Goal: Transaction & Acquisition: Purchase product/service

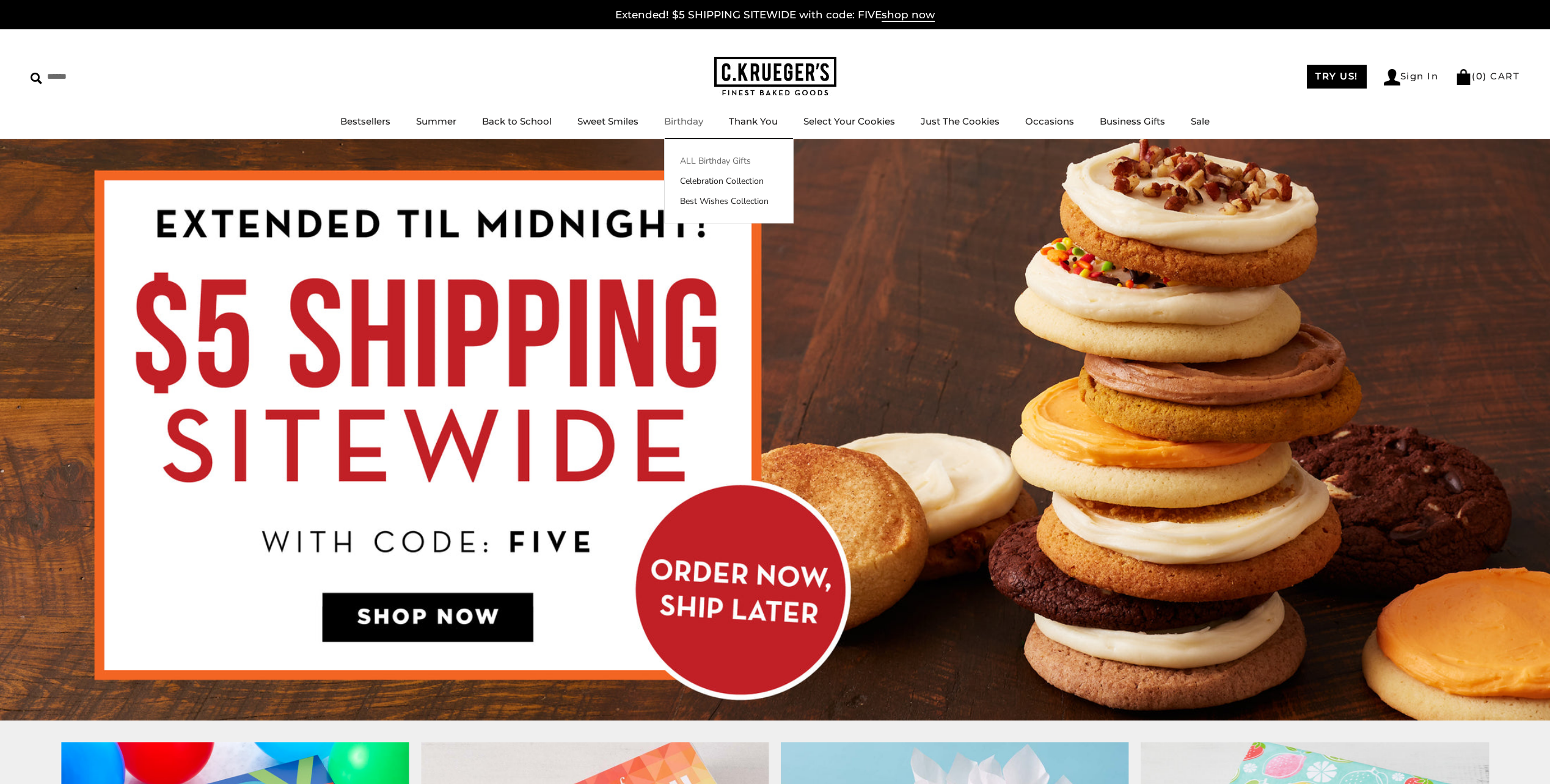
click at [699, 162] on link "ALL Birthday Gifts" at bounding box center [728, 160] width 128 height 13
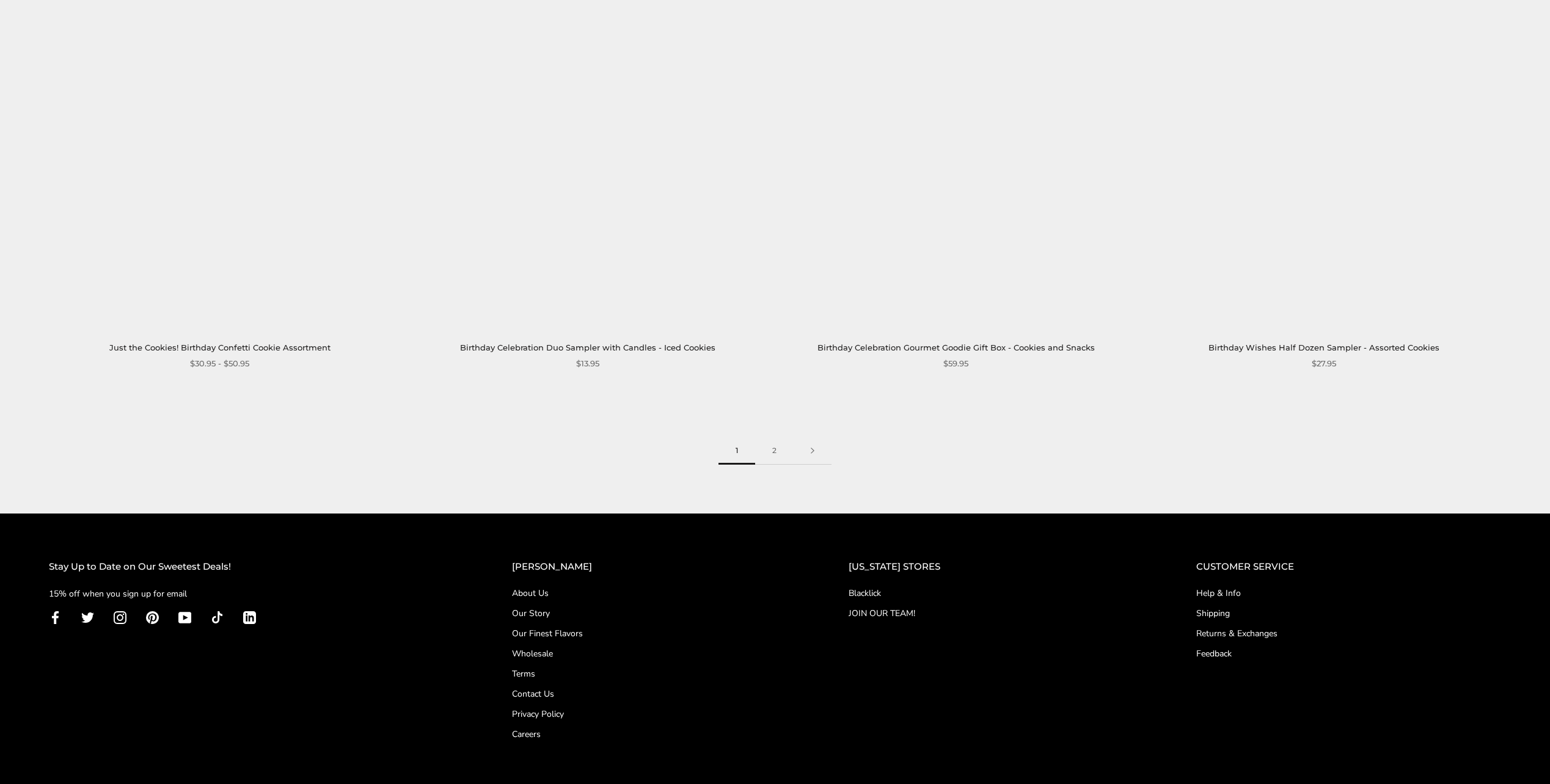
scroll to position [2461, 0]
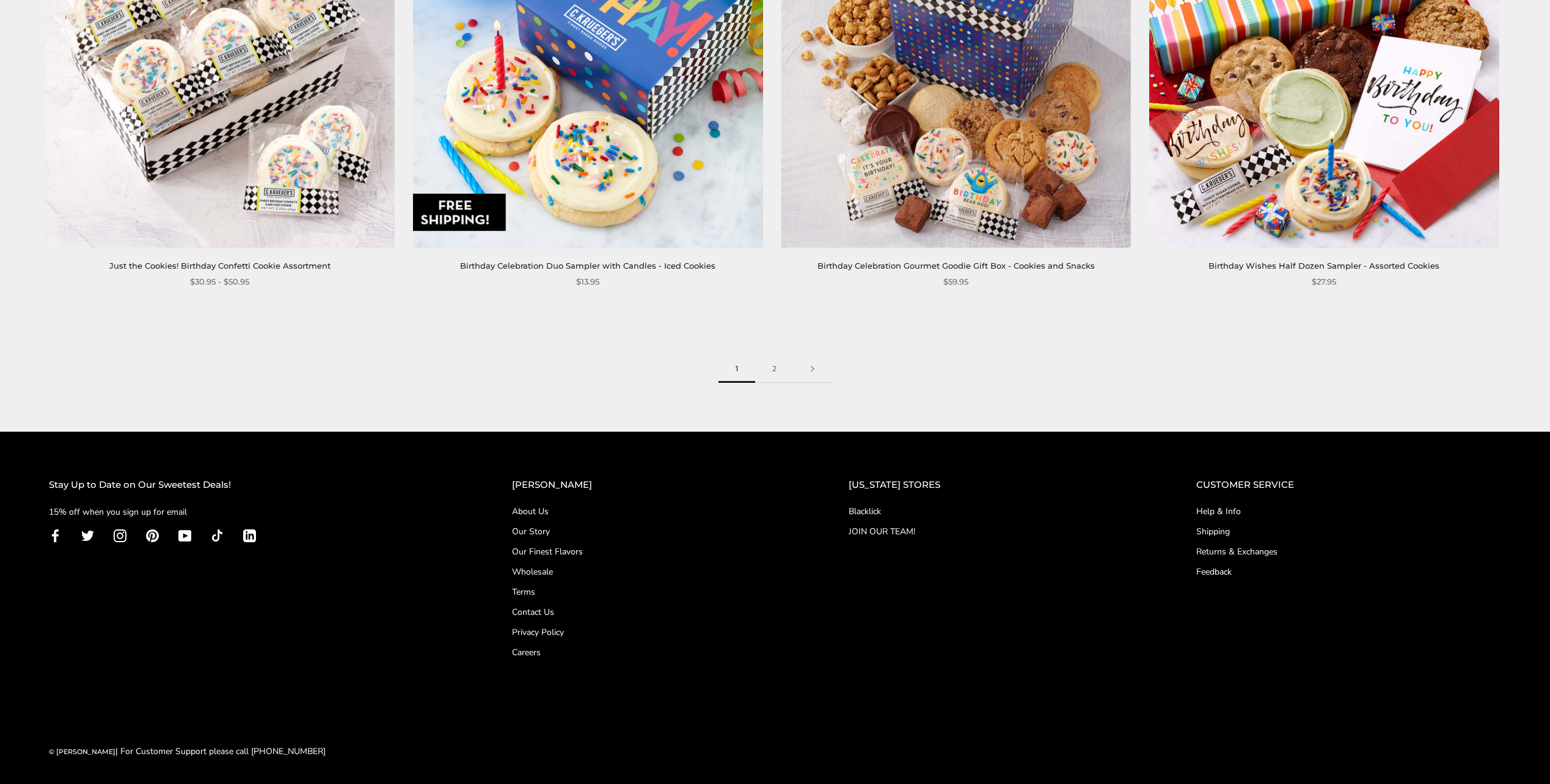
click at [532, 611] on link "Contact Us" at bounding box center [656, 612] width 287 height 13
click at [859, 511] on link "Blacklick" at bounding box center [998, 511] width 299 height 13
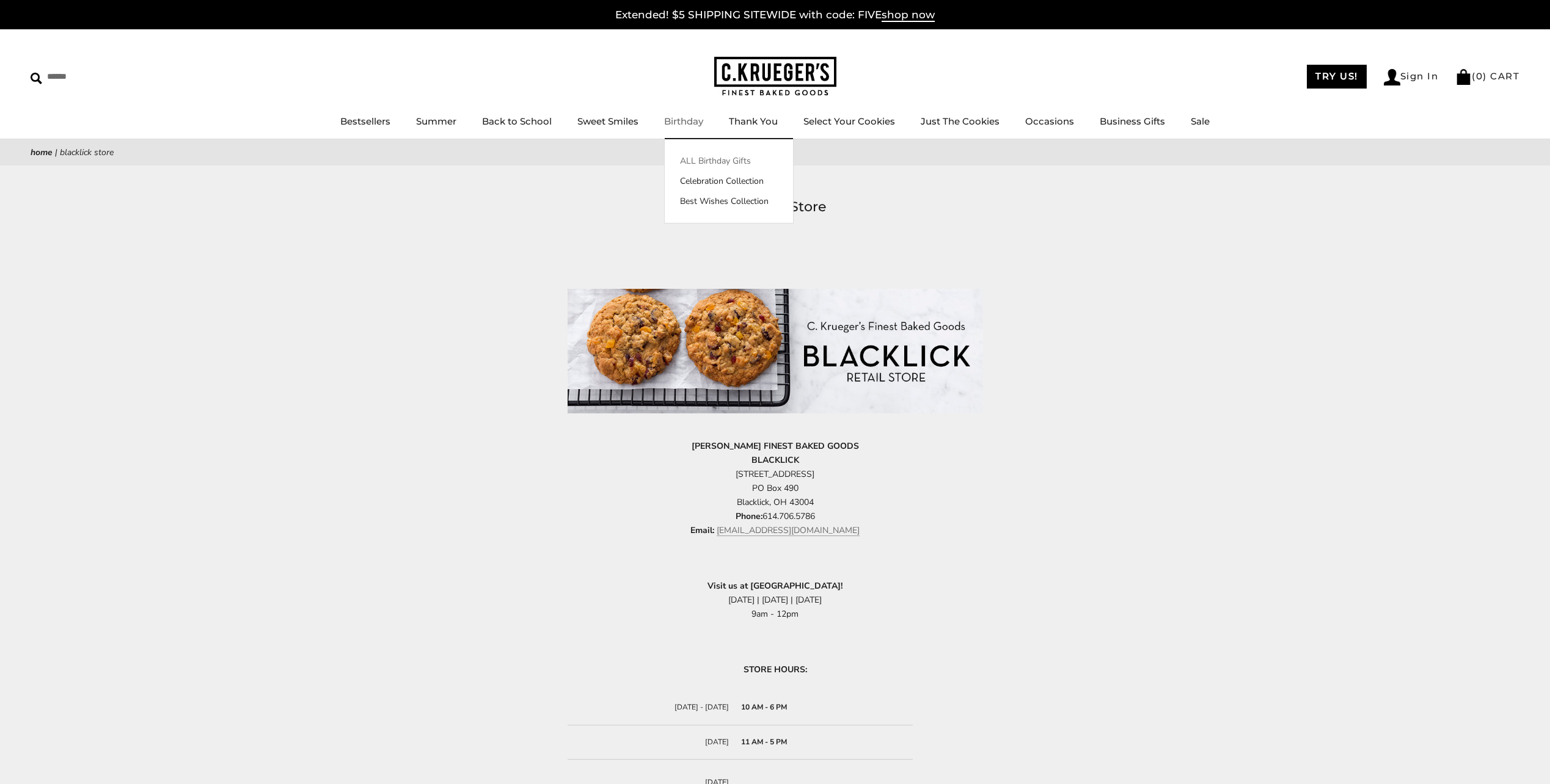
click at [689, 160] on link "ALL Birthday Gifts" at bounding box center [728, 160] width 128 height 13
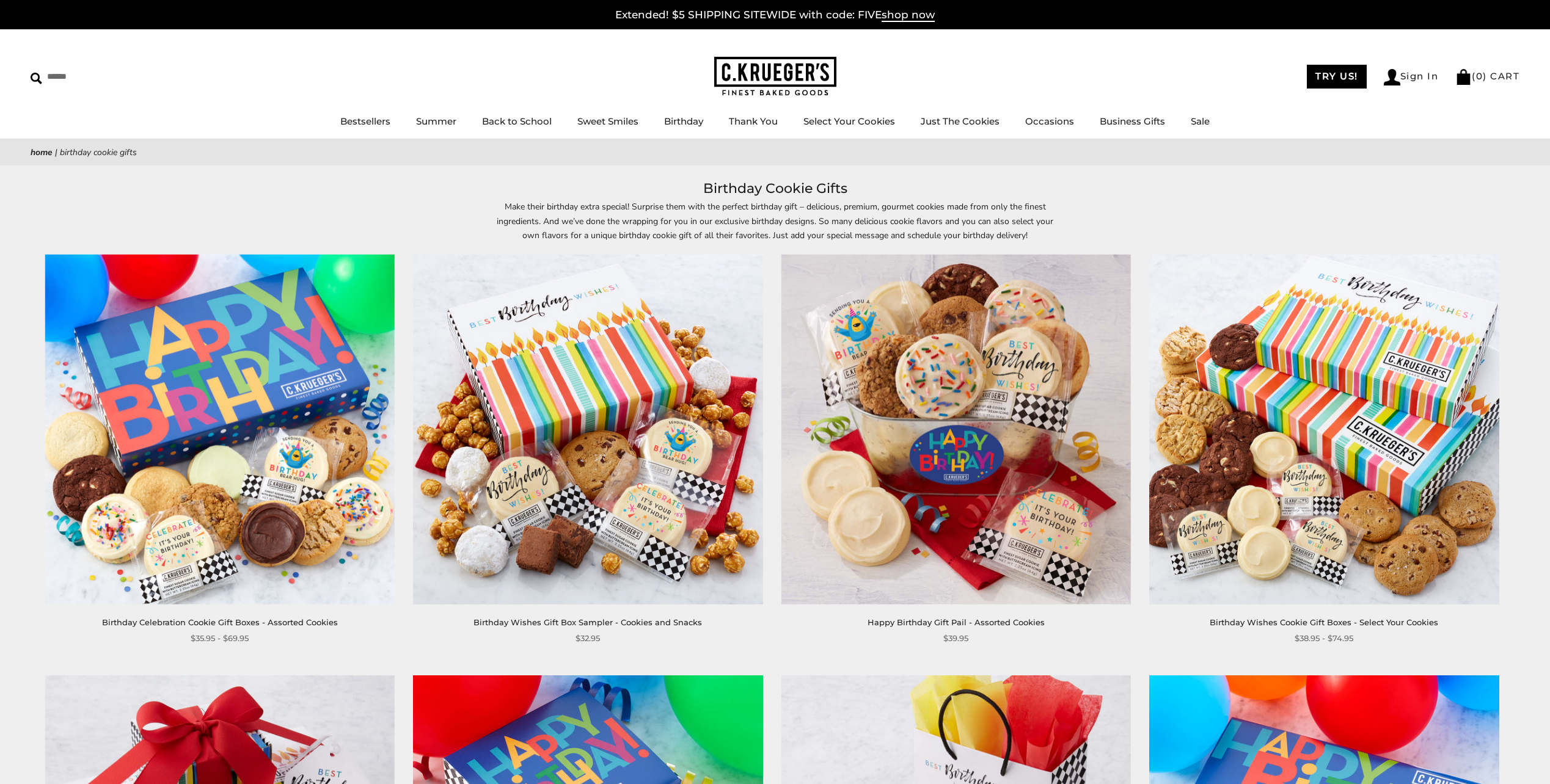
click at [650, 349] on img at bounding box center [587, 429] width 350 height 350
click at [990, 373] on img at bounding box center [956, 429] width 350 height 350
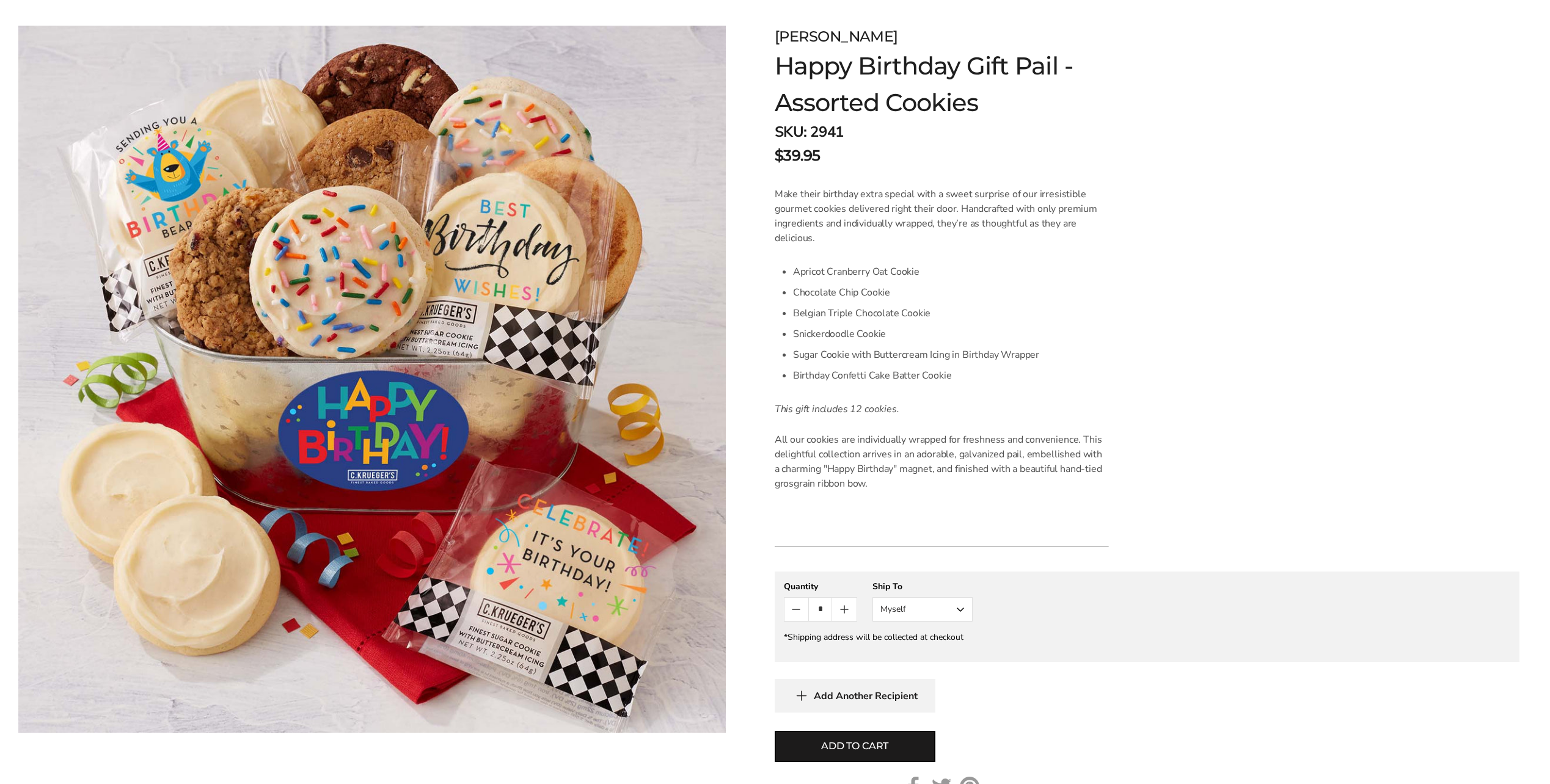
scroll to position [183, 0]
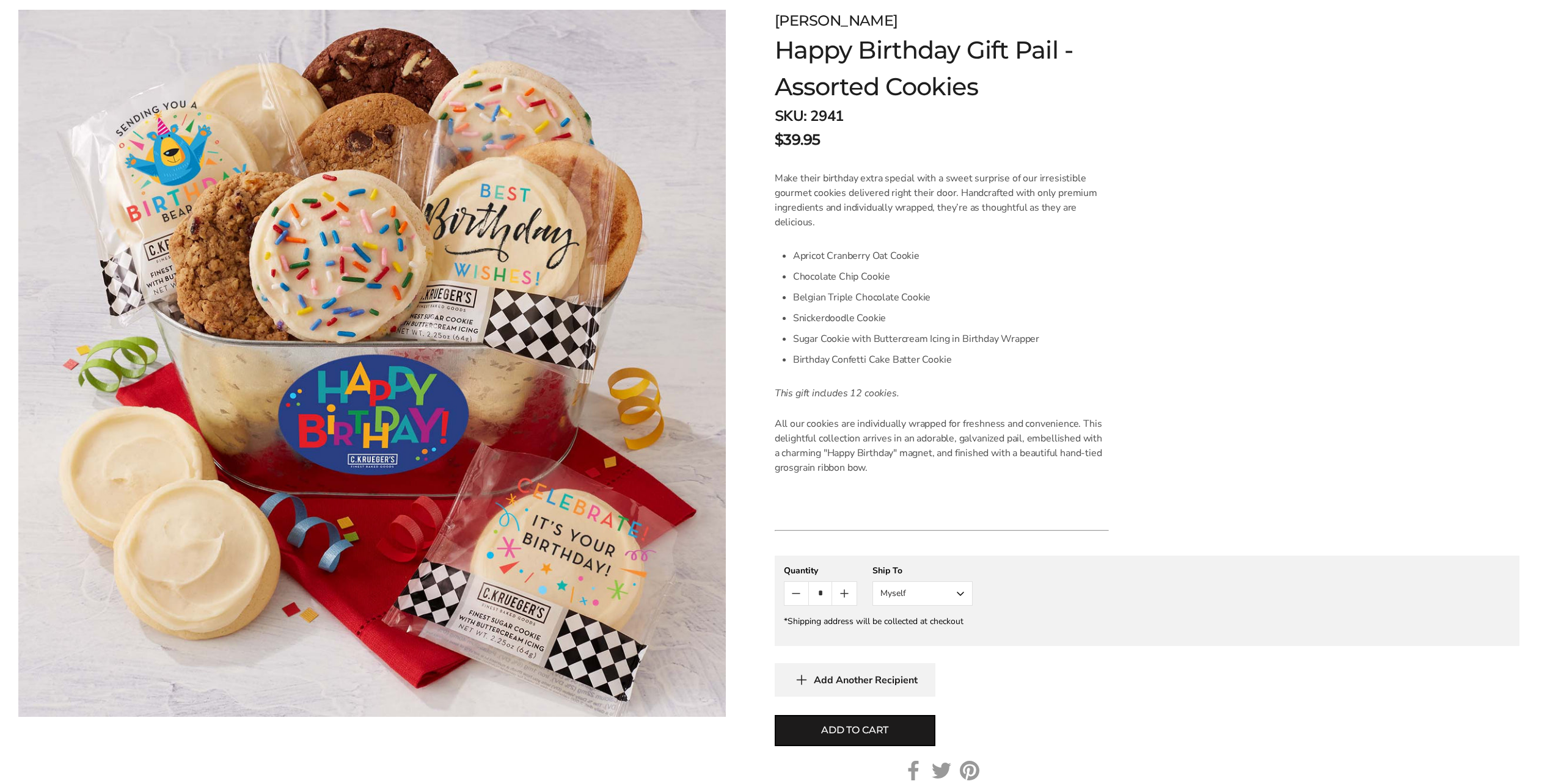
click at [950, 595] on button "Myself" at bounding box center [922, 593] width 101 height 24
click at [914, 638] on button "Other Recipient" at bounding box center [922, 638] width 99 height 22
